Goal: Task Accomplishment & Management: Use online tool/utility

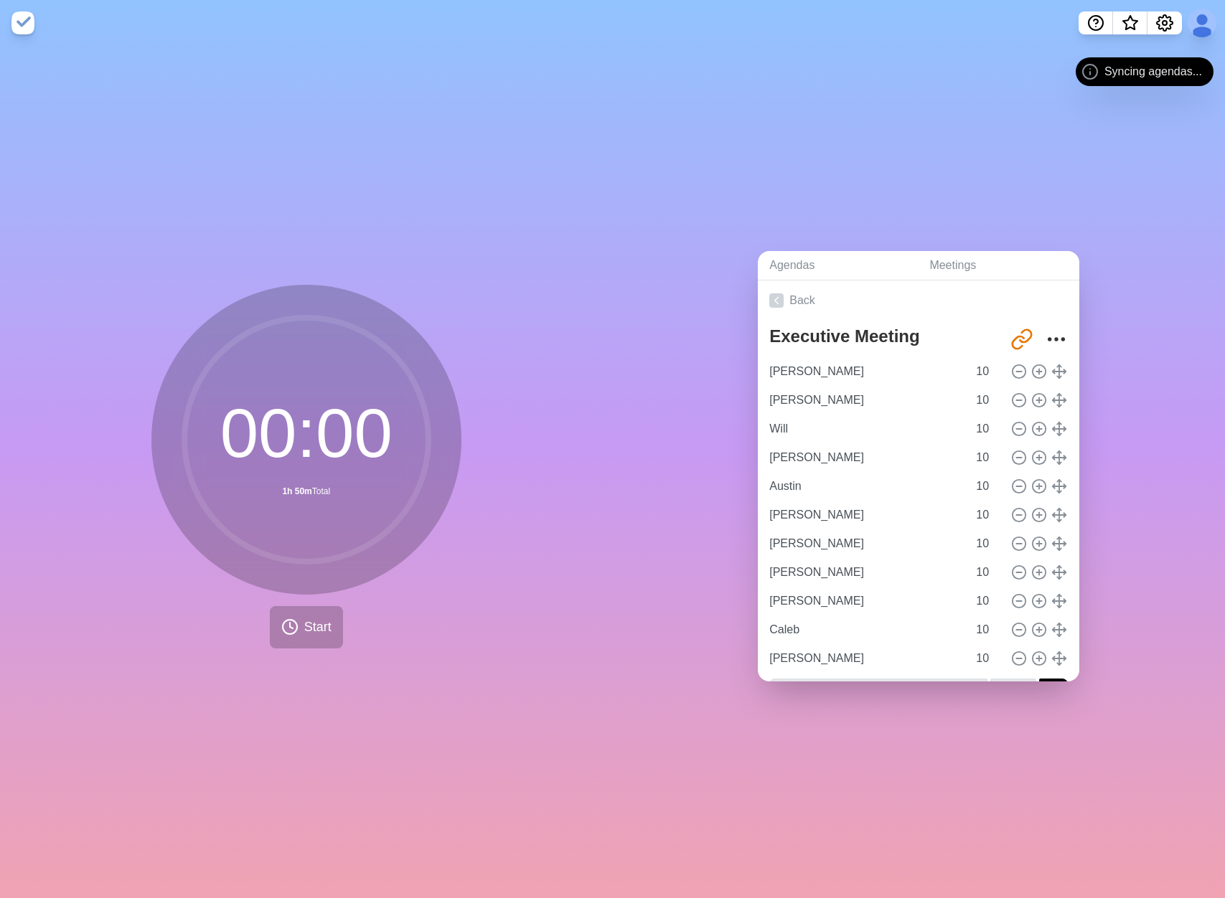
type input "[PERSON_NAME]"
type input "Kristhian"
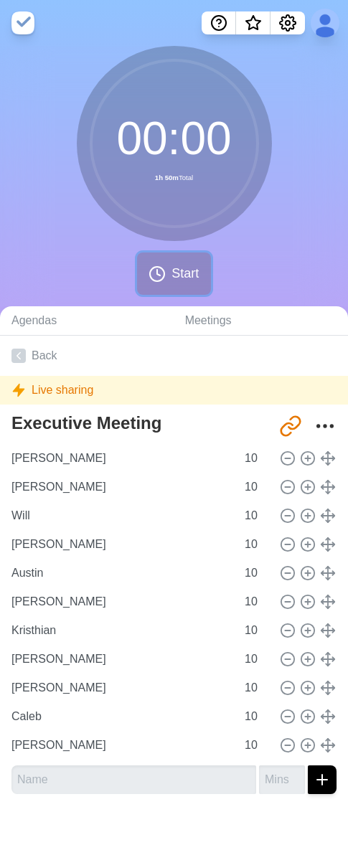
click at [159, 283] on button "Start" at bounding box center [173, 274] width 73 height 42
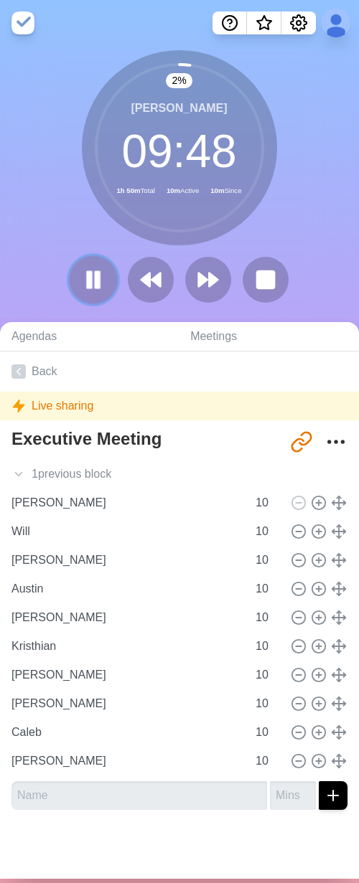
click at [70, 275] on button at bounding box center [93, 279] width 48 height 48
click at [86, 288] on icon at bounding box center [93, 280] width 24 height 24
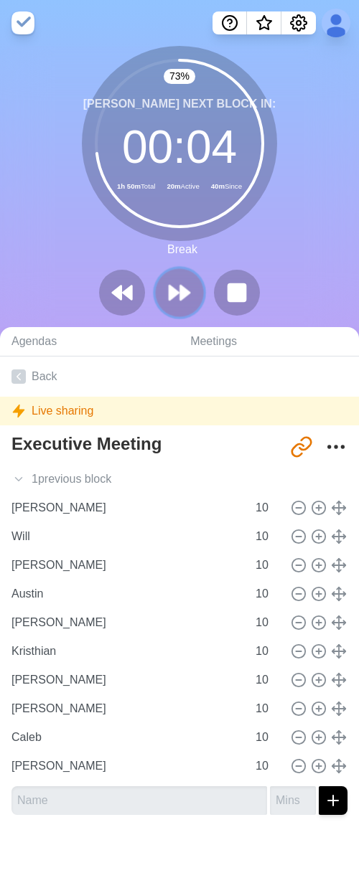
click at [174, 301] on icon at bounding box center [179, 292] width 24 height 24
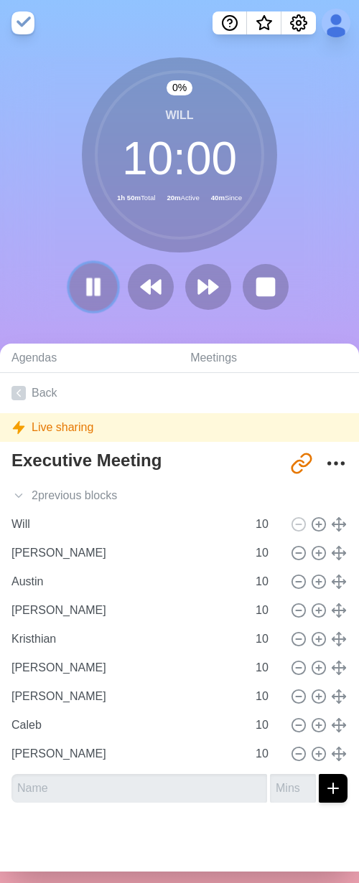
click at [88, 282] on rect at bounding box center [90, 287] width 4 height 16
click at [81, 289] on icon at bounding box center [93, 287] width 24 height 24
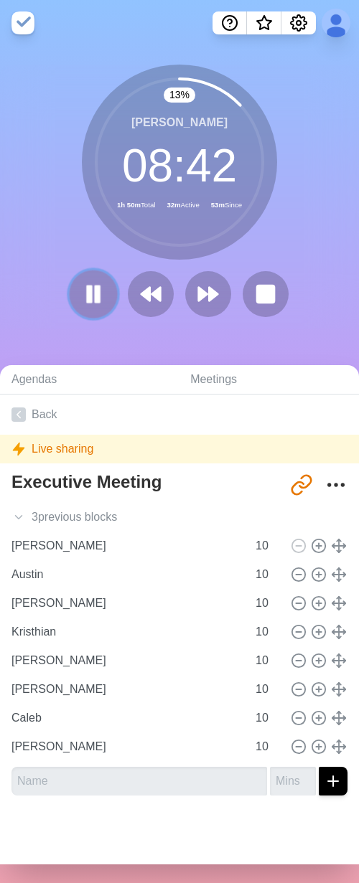
click at [88, 301] on rect at bounding box center [90, 294] width 4 height 16
click at [151, 294] on polygon at bounding box center [155, 294] width 9 height 14
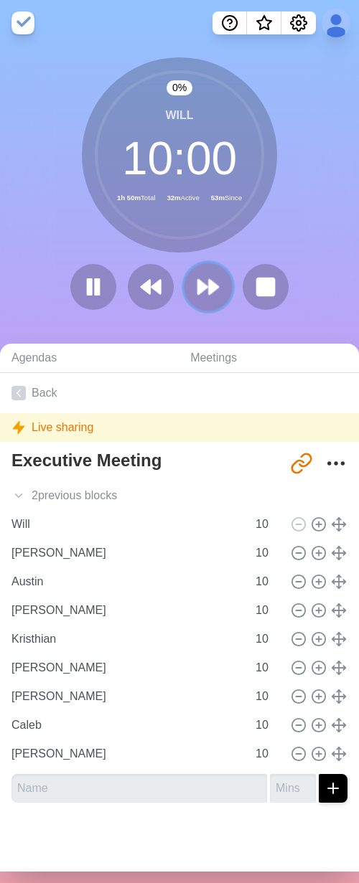
click at [200, 288] on polygon at bounding box center [202, 287] width 9 height 14
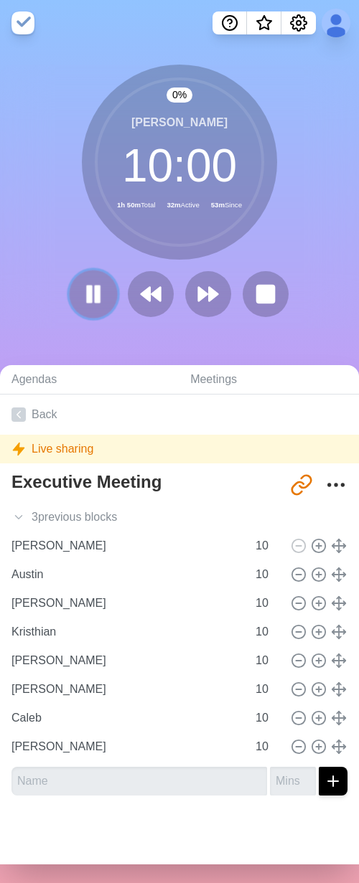
click at [88, 301] on rect at bounding box center [90, 294] width 4 height 16
click at [86, 291] on polygon at bounding box center [93, 294] width 14 height 18
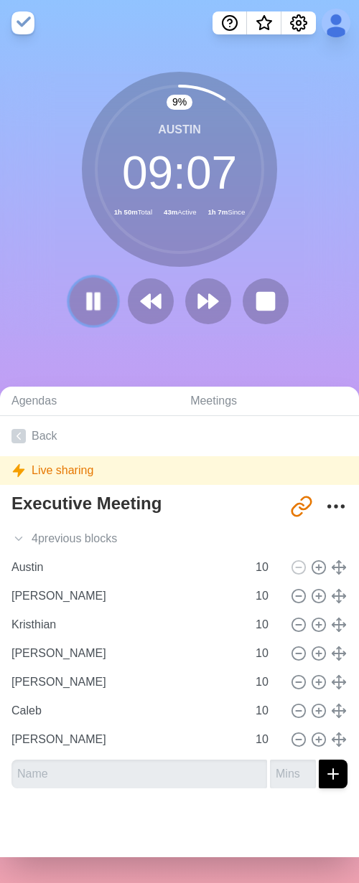
click at [95, 300] on rect at bounding box center [97, 301] width 4 height 16
click at [151, 308] on icon at bounding box center [150, 301] width 24 height 24
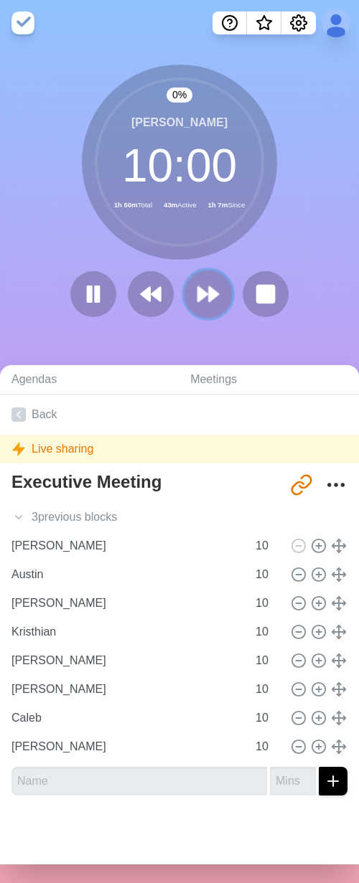
click at [198, 297] on polygon at bounding box center [202, 294] width 9 height 14
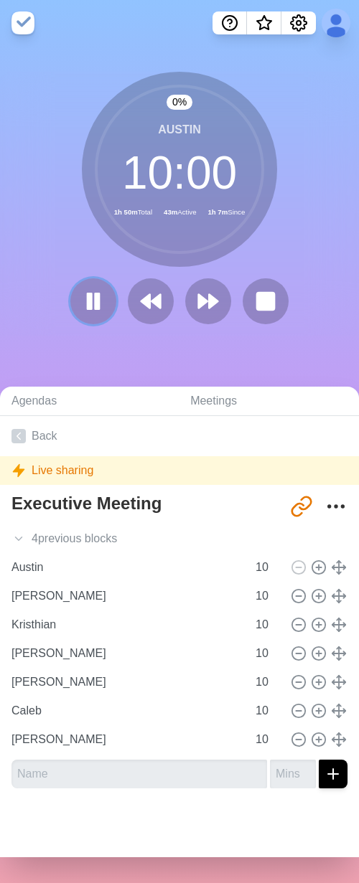
drag, startPoint x: 76, startPoint y: 301, endPoint x: 90, endPoint y: 335, distance: 37.0
click at [82, 302] on icon at bounding box center [93, 301] width 23 height 23
click at [86, 304] on polygon at bounding box center [93, 301] width 14 height 18
click at [88, 304] on rect at bounding box center [90, 300] width 4 height 15
click at [18, 336] on div "0 % Austin 09 : 59 1h 50m Total 43m Active 1h 10m Since" at bounding box center [179, 204] width 359 height 316
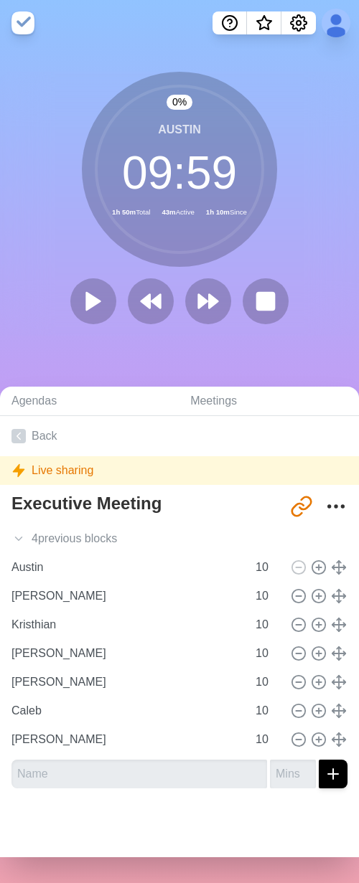
click at [33, 344] on div "0 % Austin 09 : 59 1h 50m Total 43m Active 1h 10m Since" at bounding box center [179, 204] width 359 height 316
click at [57, 349] on div "0 % Austin 09 : 59 1h 50m Total 43m Active 1h 14m Since" at bounding box center [179, 204] width 359 height 316
click at [81, 301] on icon at bounding box center [93, 301] width 24 height 24
click at [72, 357] on div "0 % Austin 09 : 59 1h 50m Total 43m Active 1h 14m Since" at bounding box center [179, 204] width 359 height 316
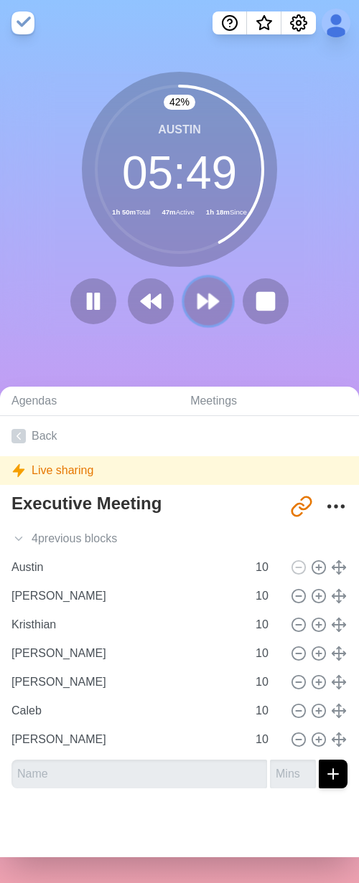
click at [190, 306] on button at bounding box center [208, 301] width 48 height 48
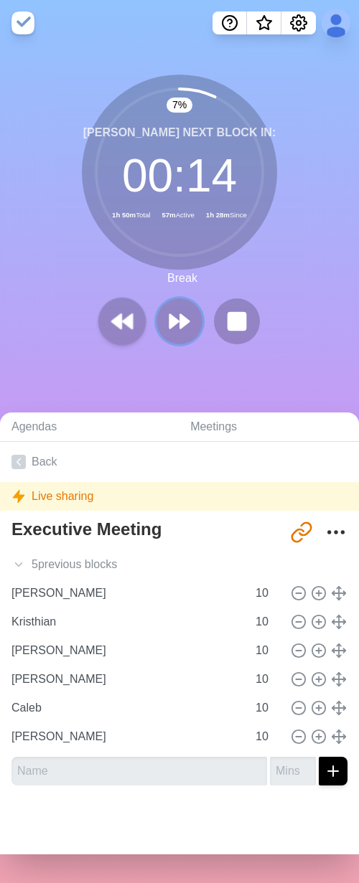
click at [171, 323] on polygon at bounding box center [174, 321] width 9 height 14
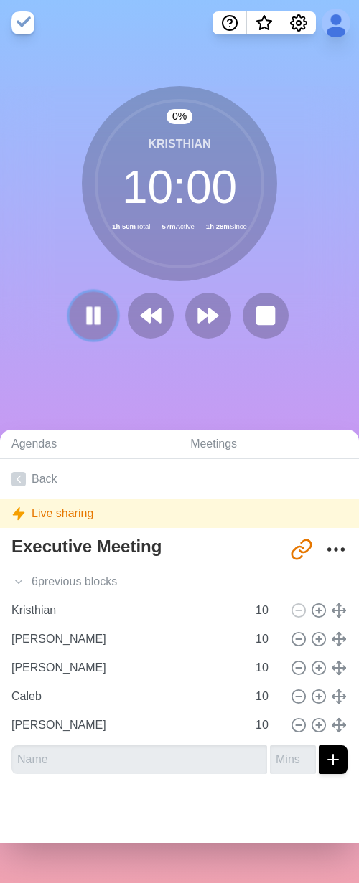
click at [81, 323] on icon at bounding box center [93, 315] width 24 height 24
click at [91, 324] on icon at bounding box center [93, 315] width 24 height 24
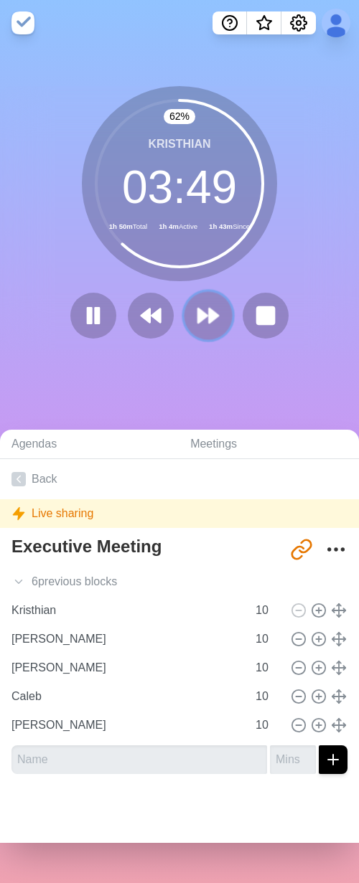
click at [199, 320] on icon at bounding box center [208, 315] width 24 height 24
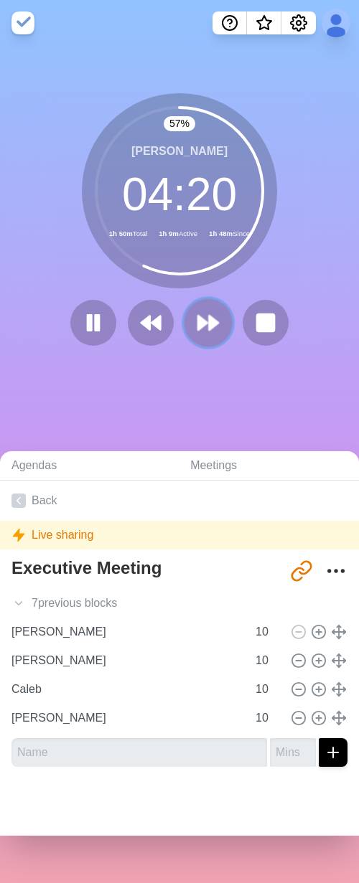
click at [200, 324] on polygon at bounding box center [202, 323] width 9 height 14
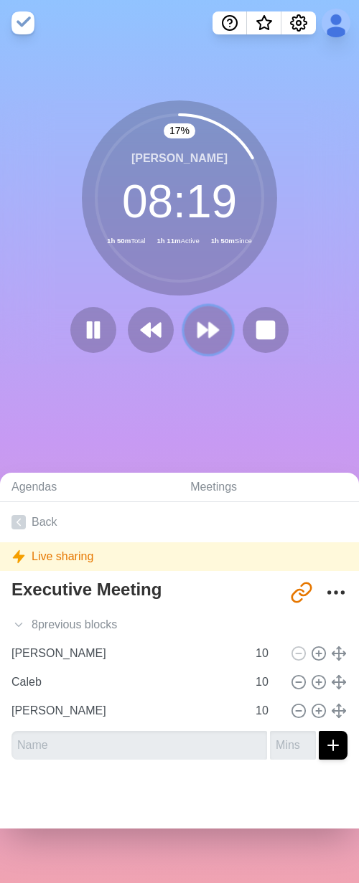
click at [199, 334] on polygon at bounding box center [202, 330] width 9 height 14
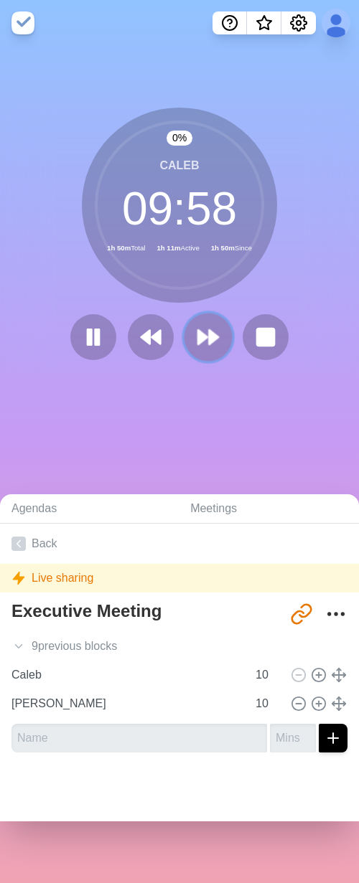
click at [198, 344] on polygon at bounding box center [202, 337] width 9 height 14
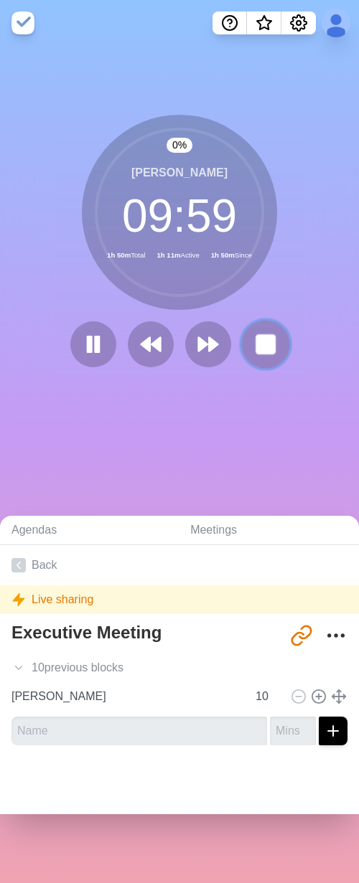
click at [256, 336] on rect at bounding box center [265, 344] width 18 height 18
